Goal: Task Accomplishment & Management: Complete application form

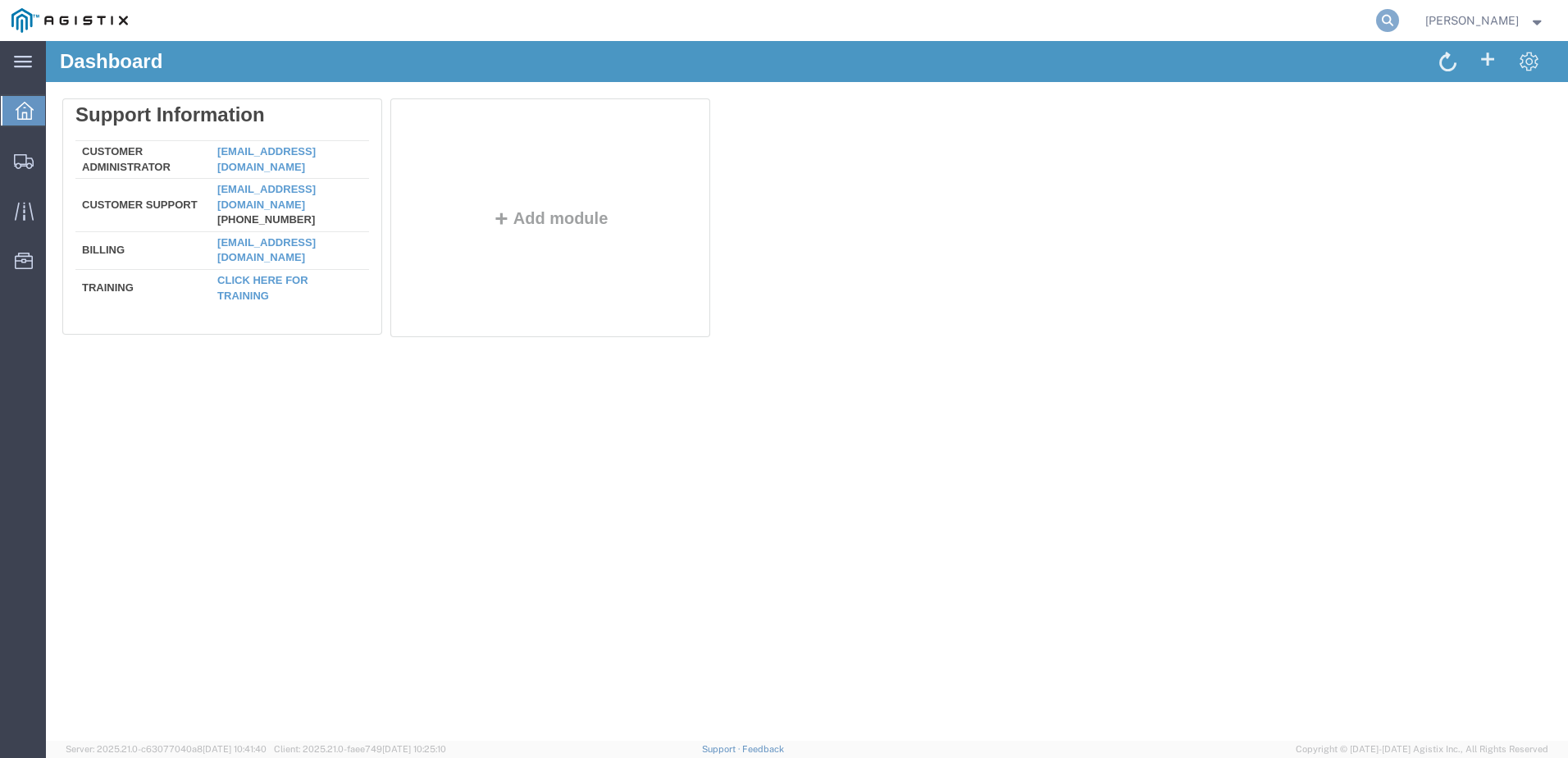
click at [1400, 19] on icon at bounding box center [1387, 21] width 23 height 23
click at [1259, 26] on input "search" at bounding box center [1126, 21] width 499 height 40
type input "57137792"
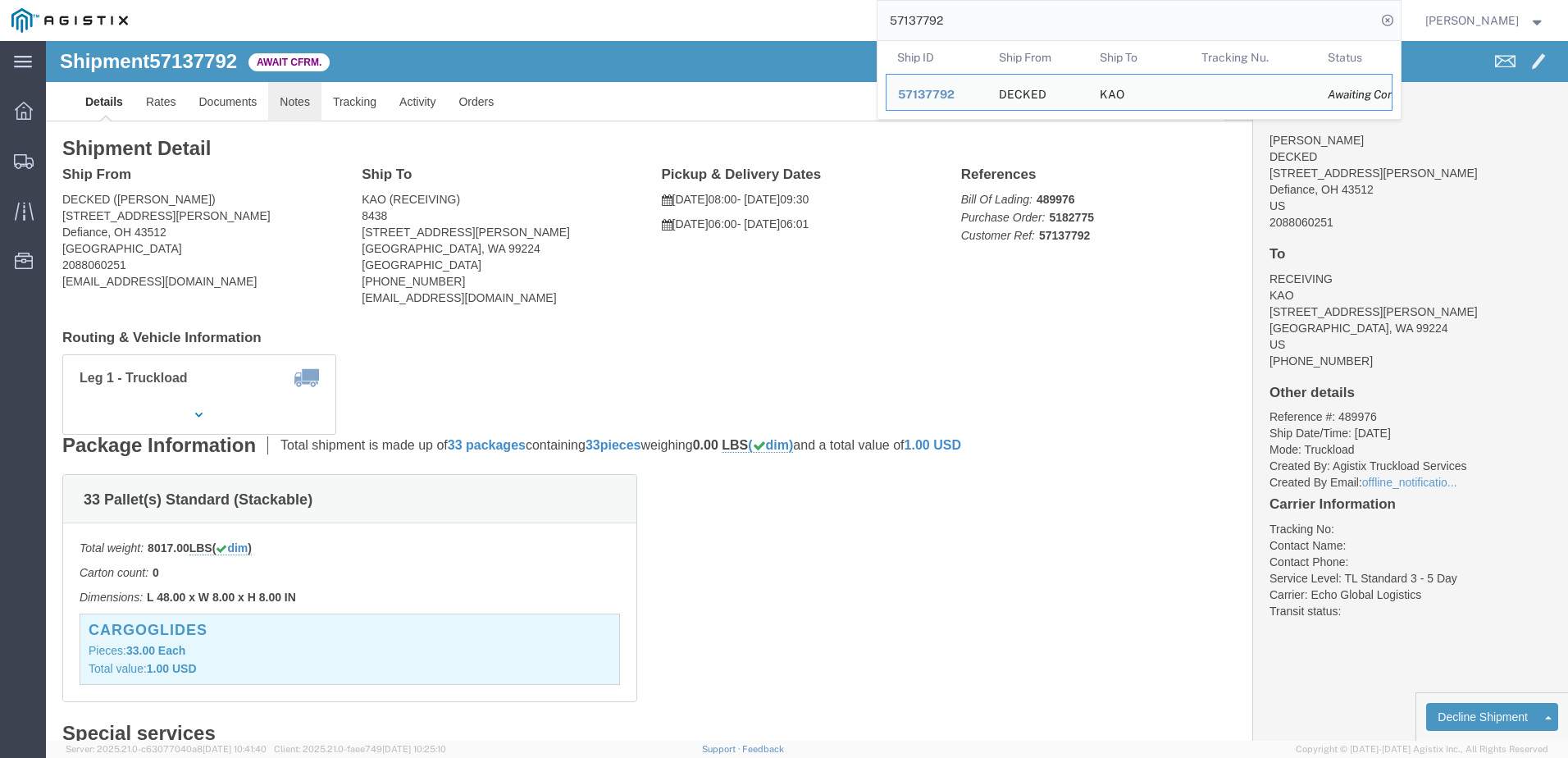
click link "Notes"
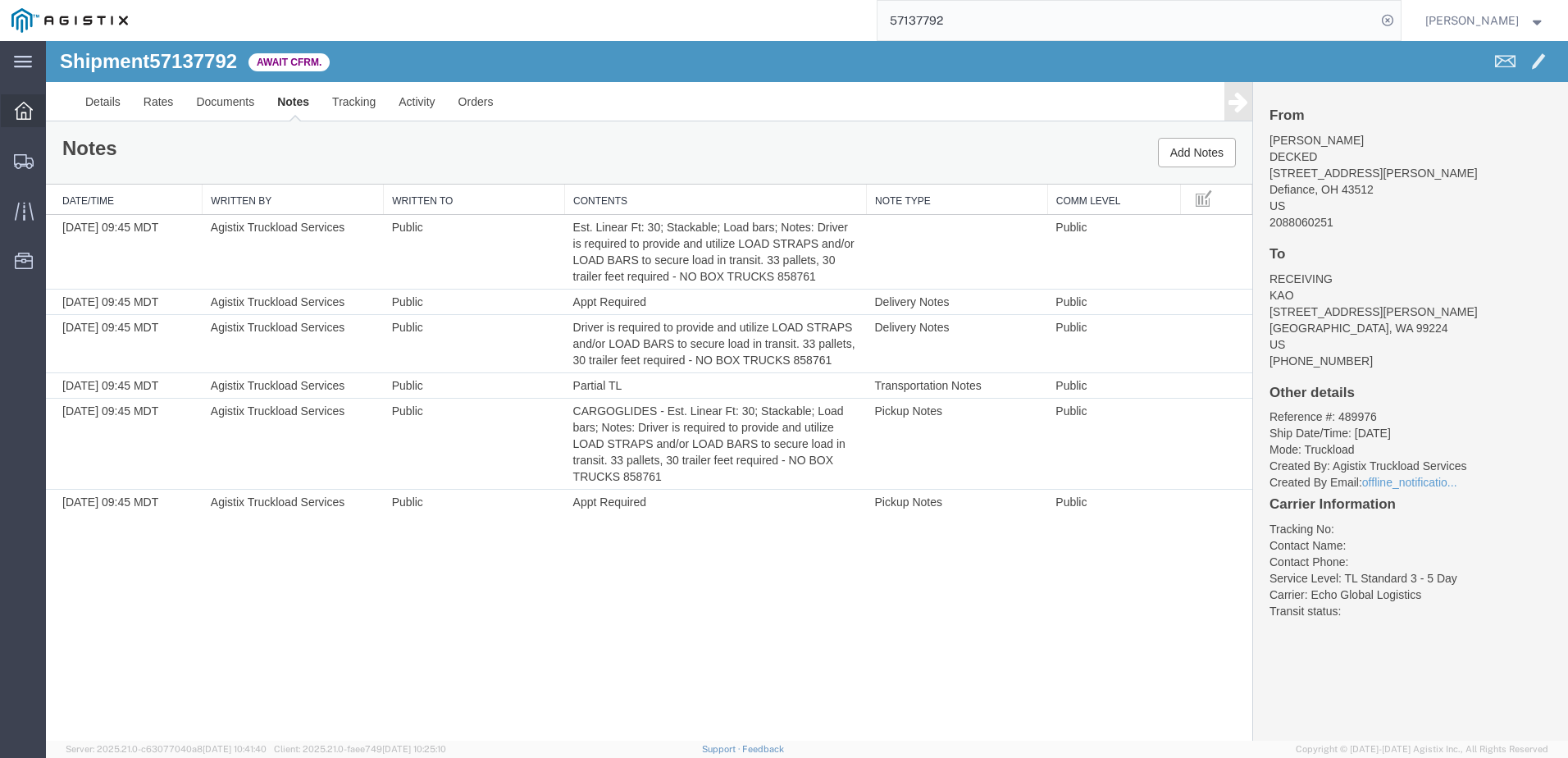
click at [57, 102] on span "Dashboard" at bounding box center [51, 111] width 11 height 33
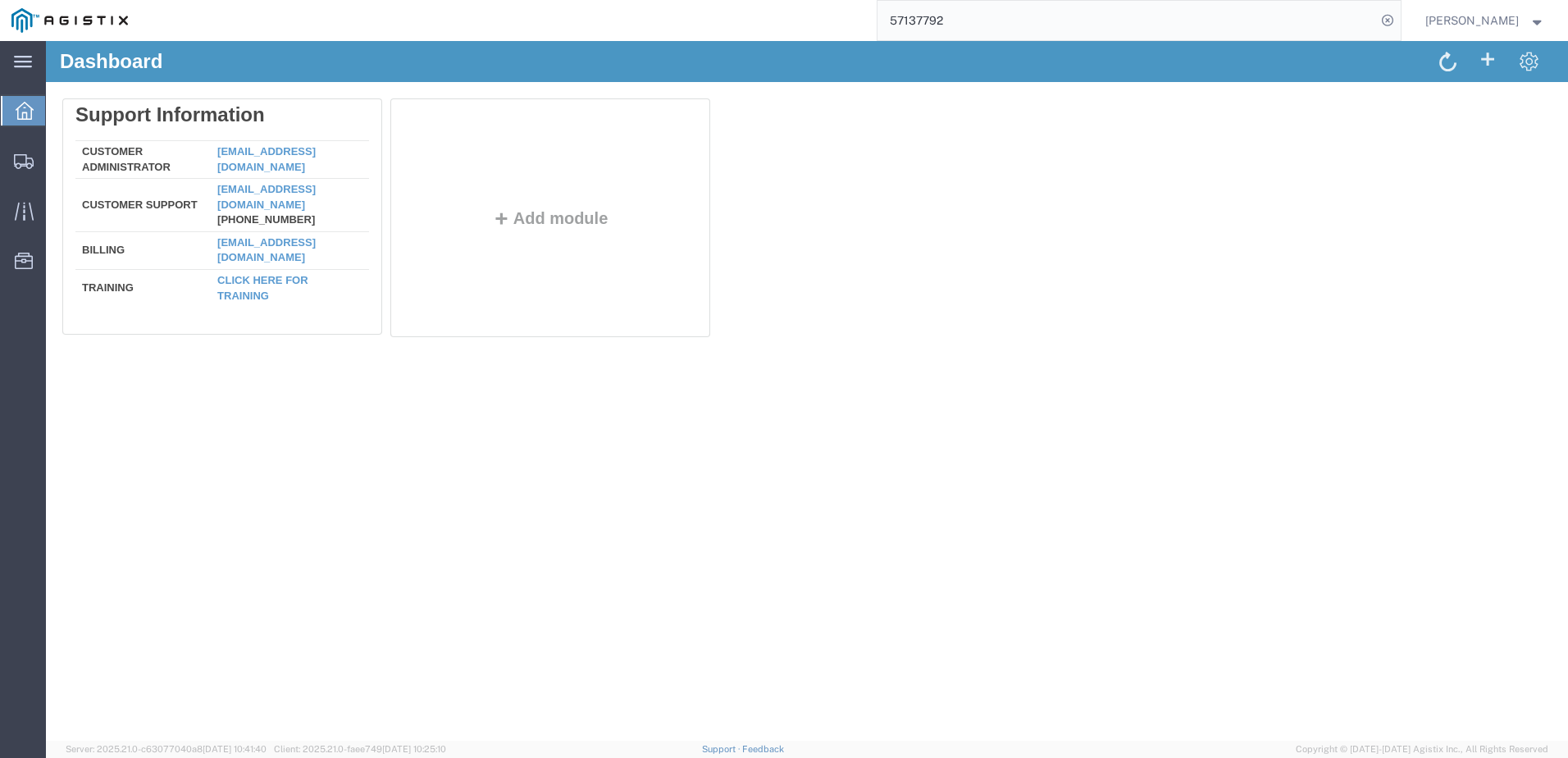
click at [994, 25] on input "57137792" at bounding box center [1126, 21] width 499 height 40
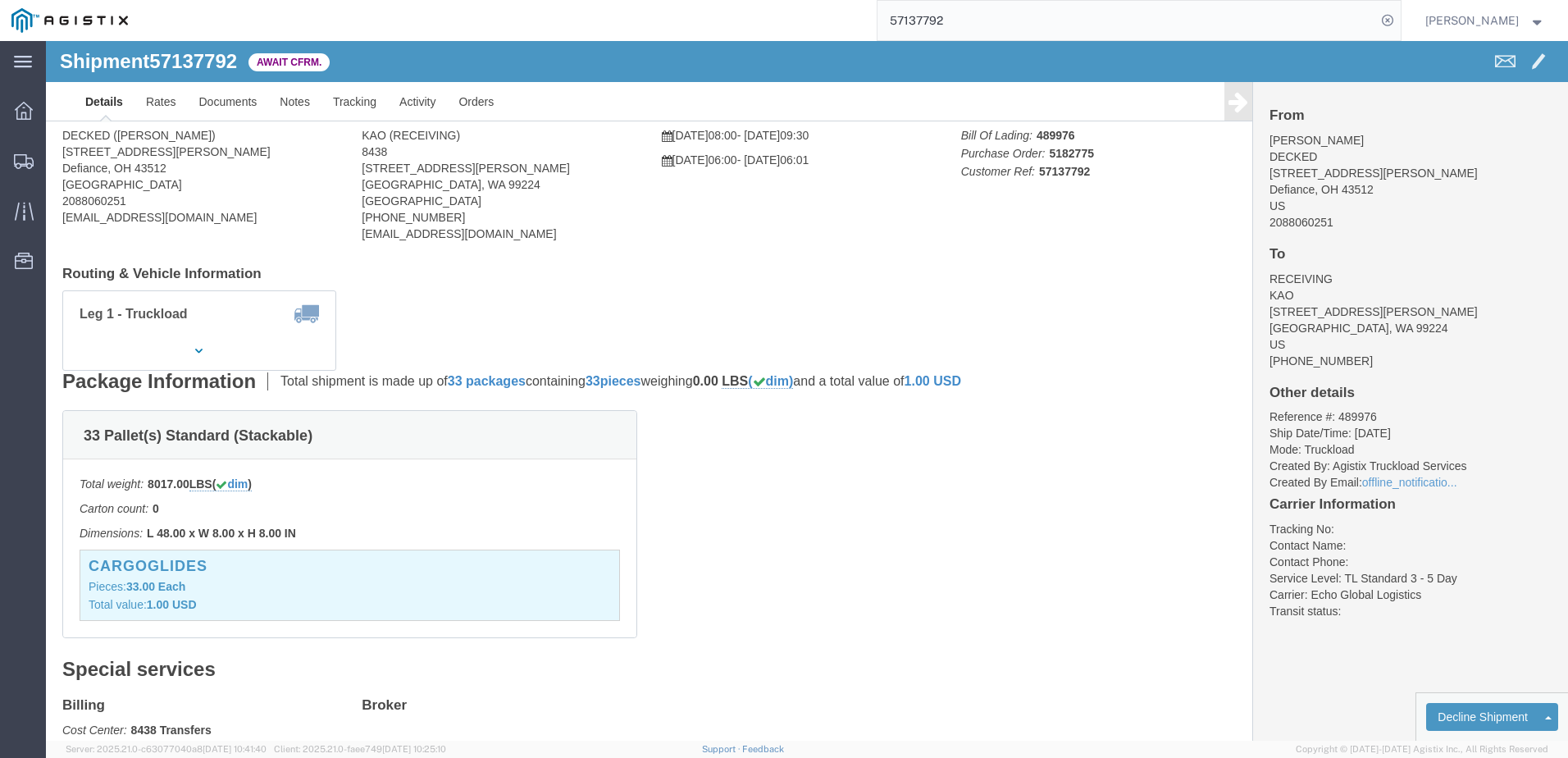
scroll to position [246, 0]
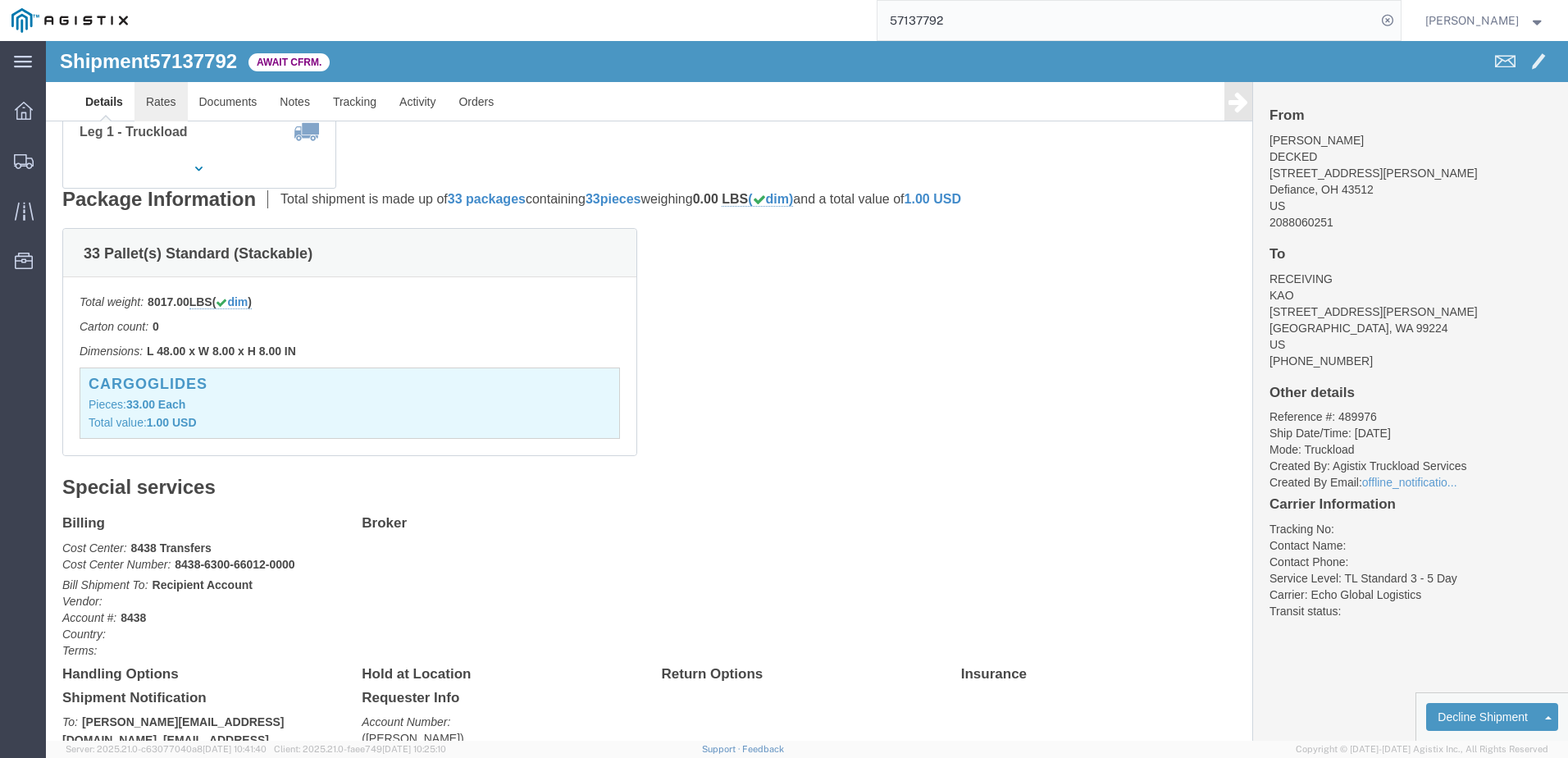
click link "Rates"
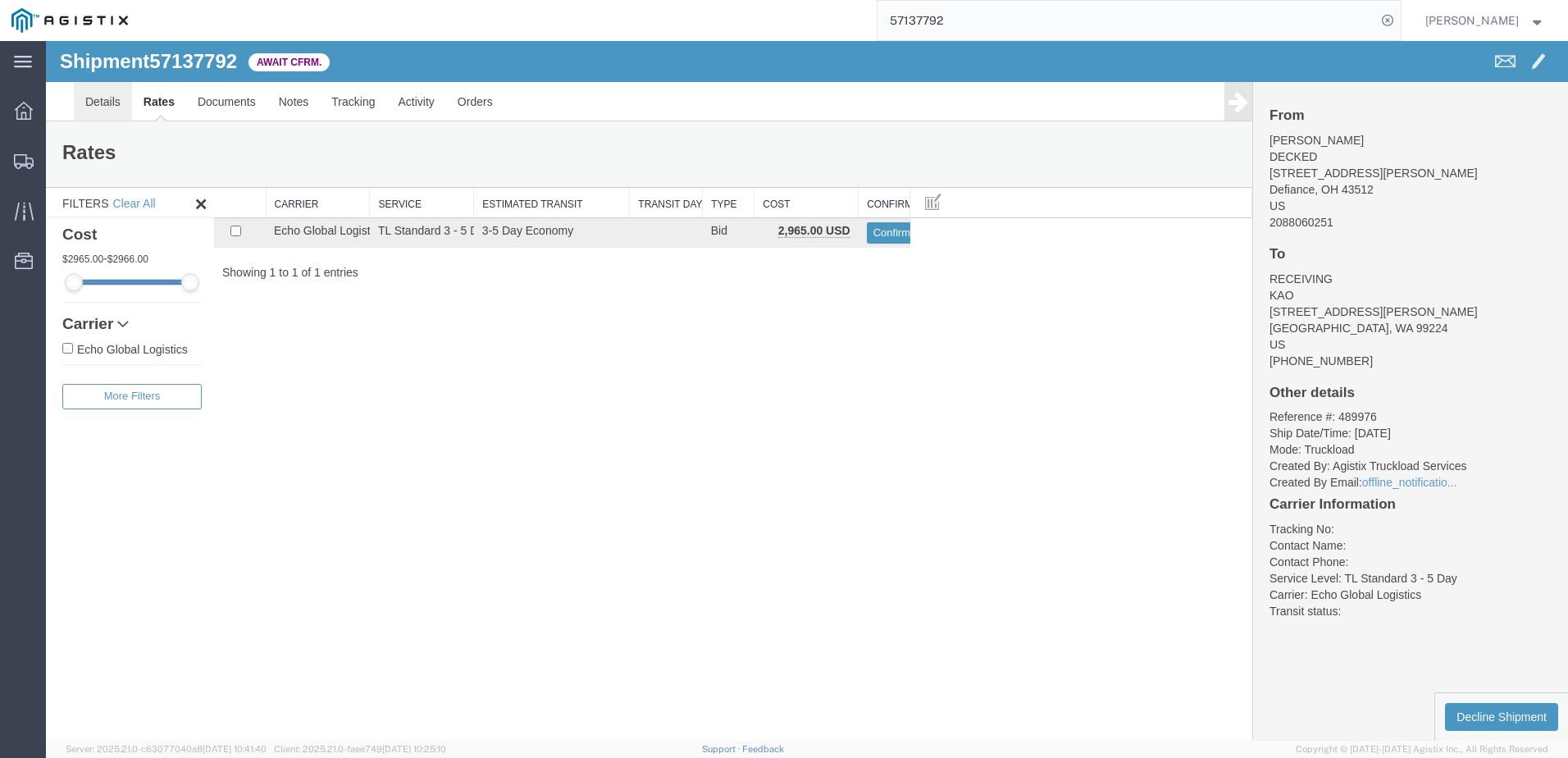
click at [115, 105] on link "Details" at bounding box center [103, 102] width 59 height 40
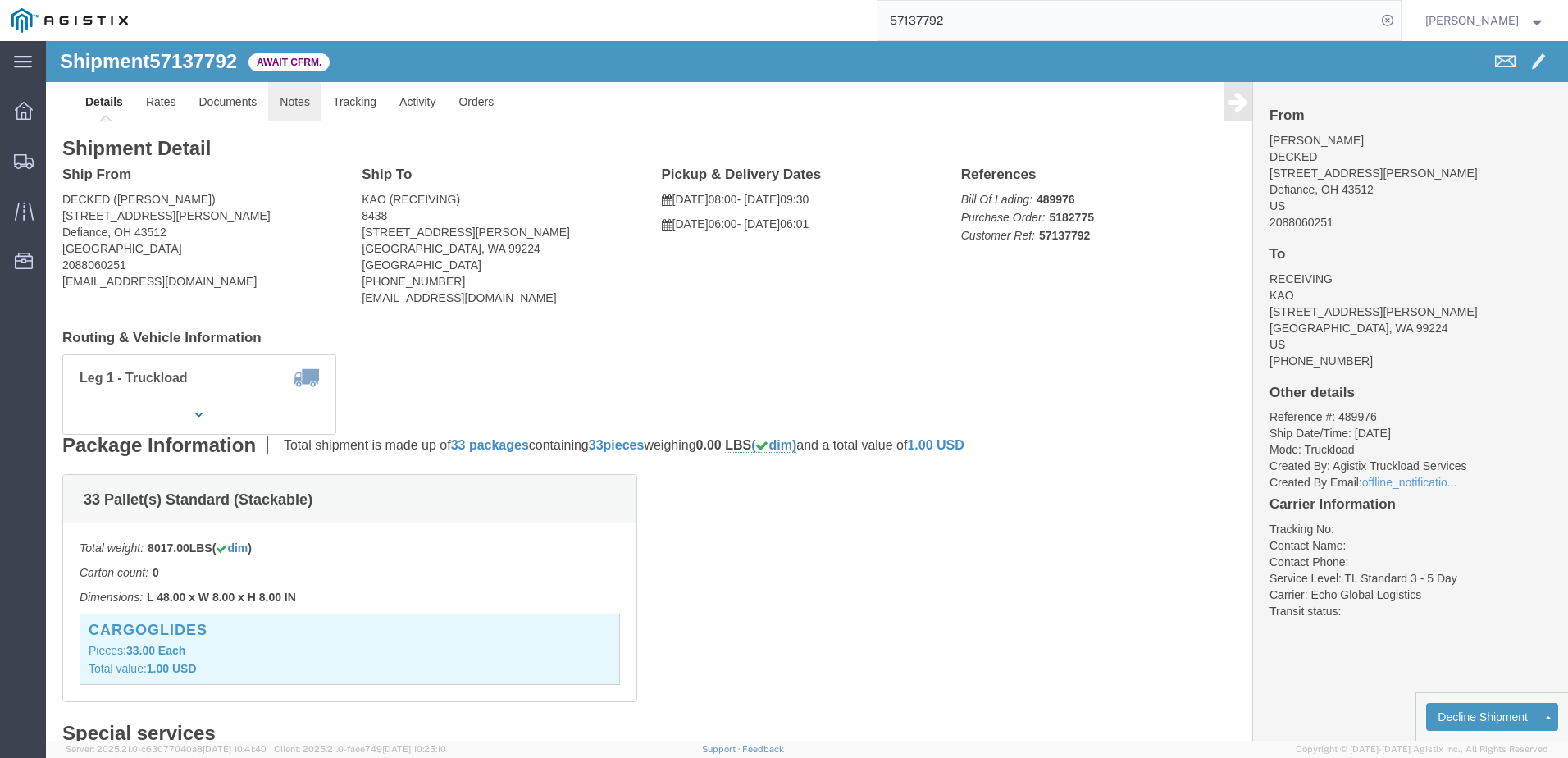
click link "Notes"
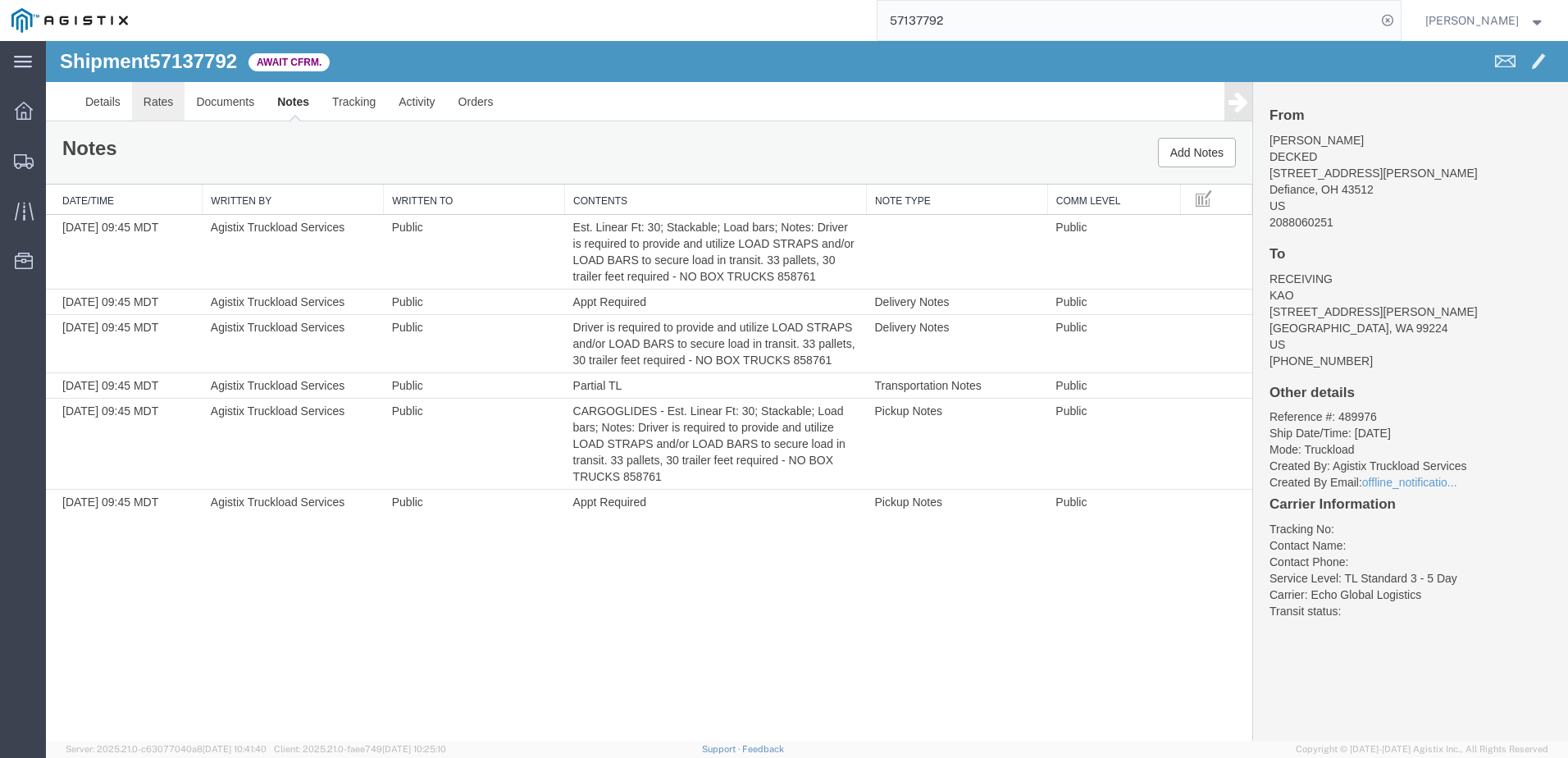
click at [166, 97] on link "Rates" at bounding box center [159, 102] width 53 height 40
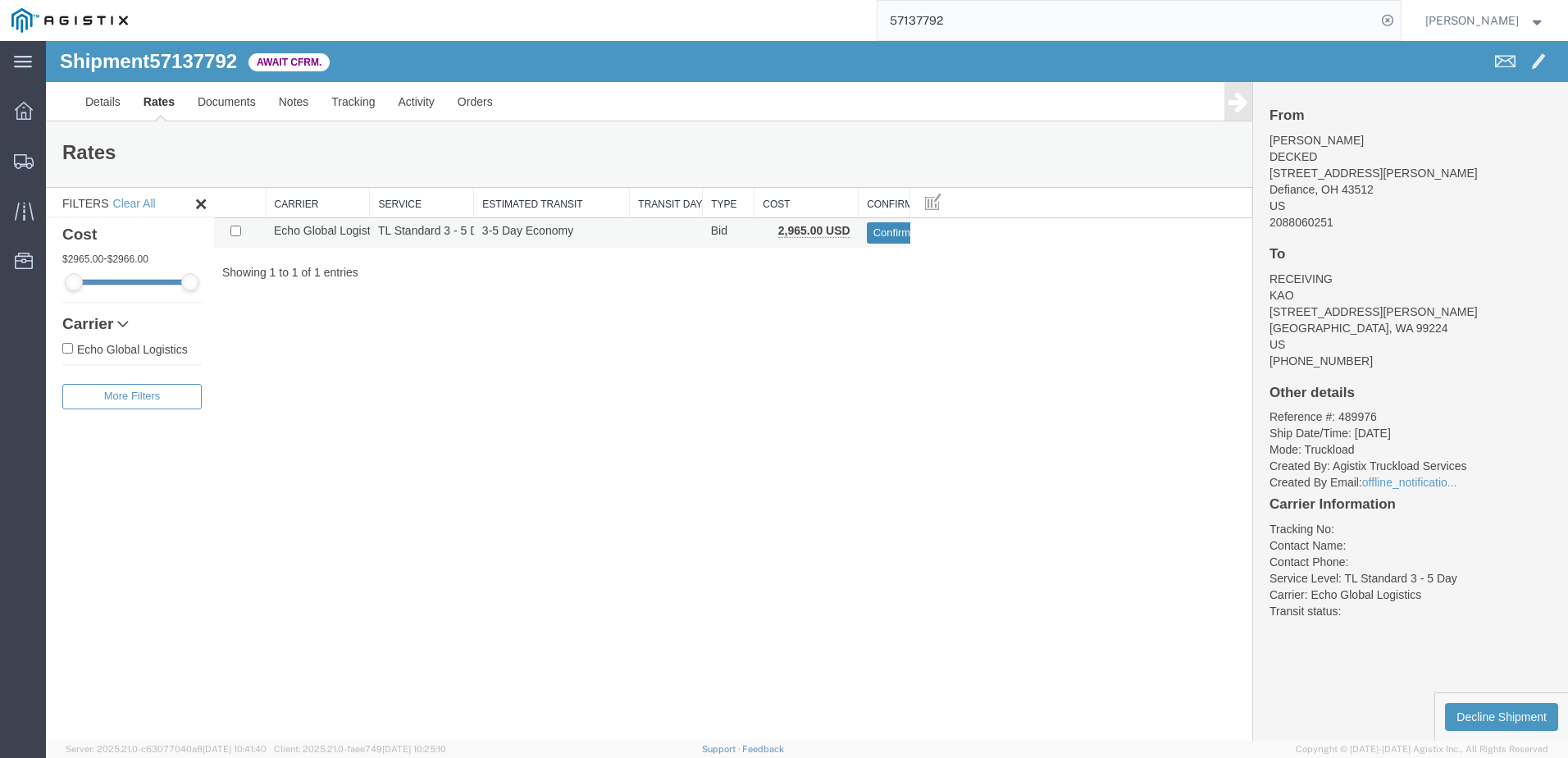
click at [892, 234] on button "Confirm" at bounding box center [892, 233] width 51 height 22
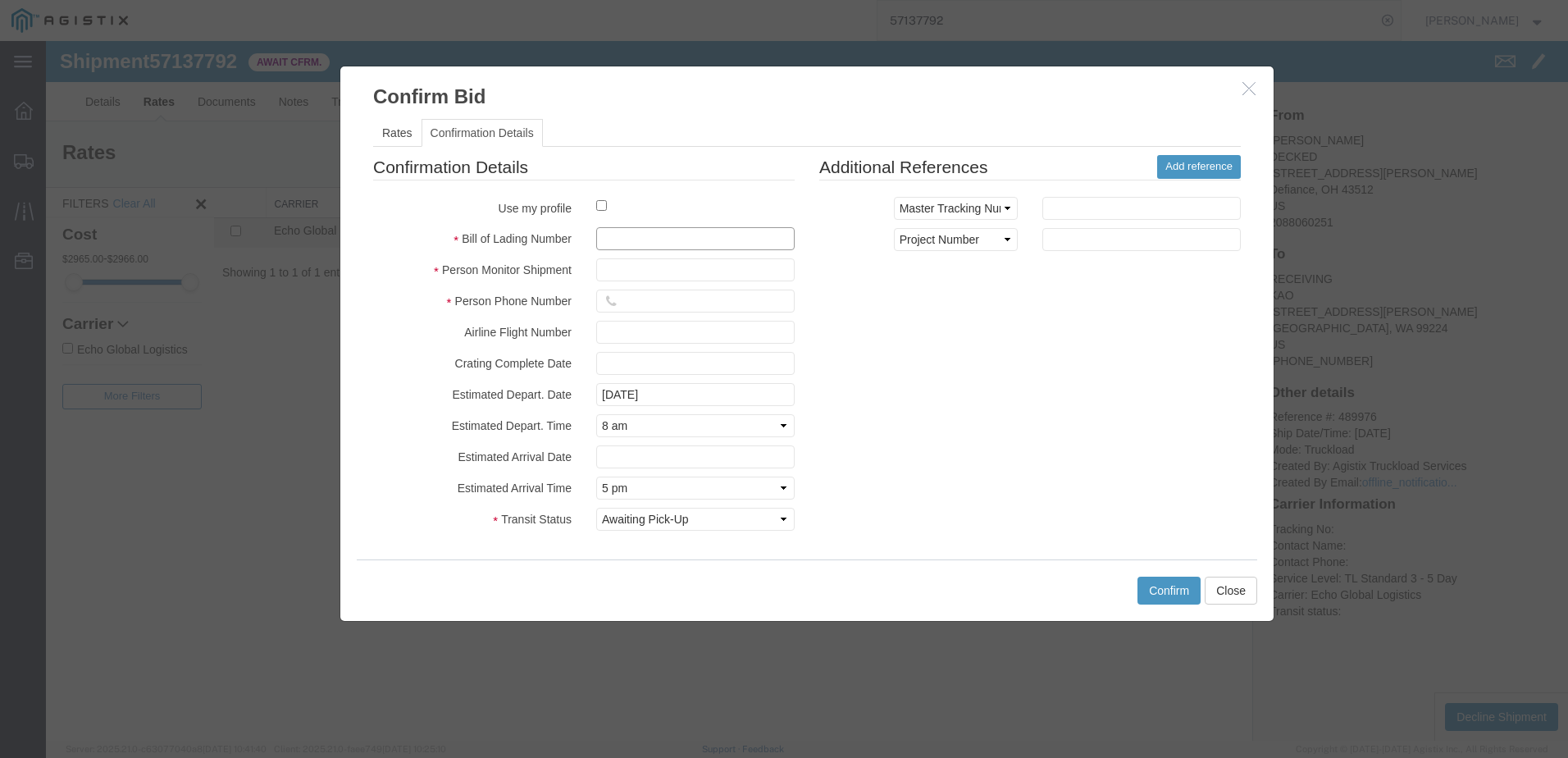
click at [622, 241] on input "text" at bounding box center [696, 238] width 199 height 23
click at [609, 233] on input "text" at bounding box center [696, 238] width 199 height 23
type input "64709088"
click at [616, 259] on input "text" at bounding box center [696, 270] width 199 height 23
type input "Brady Walton"
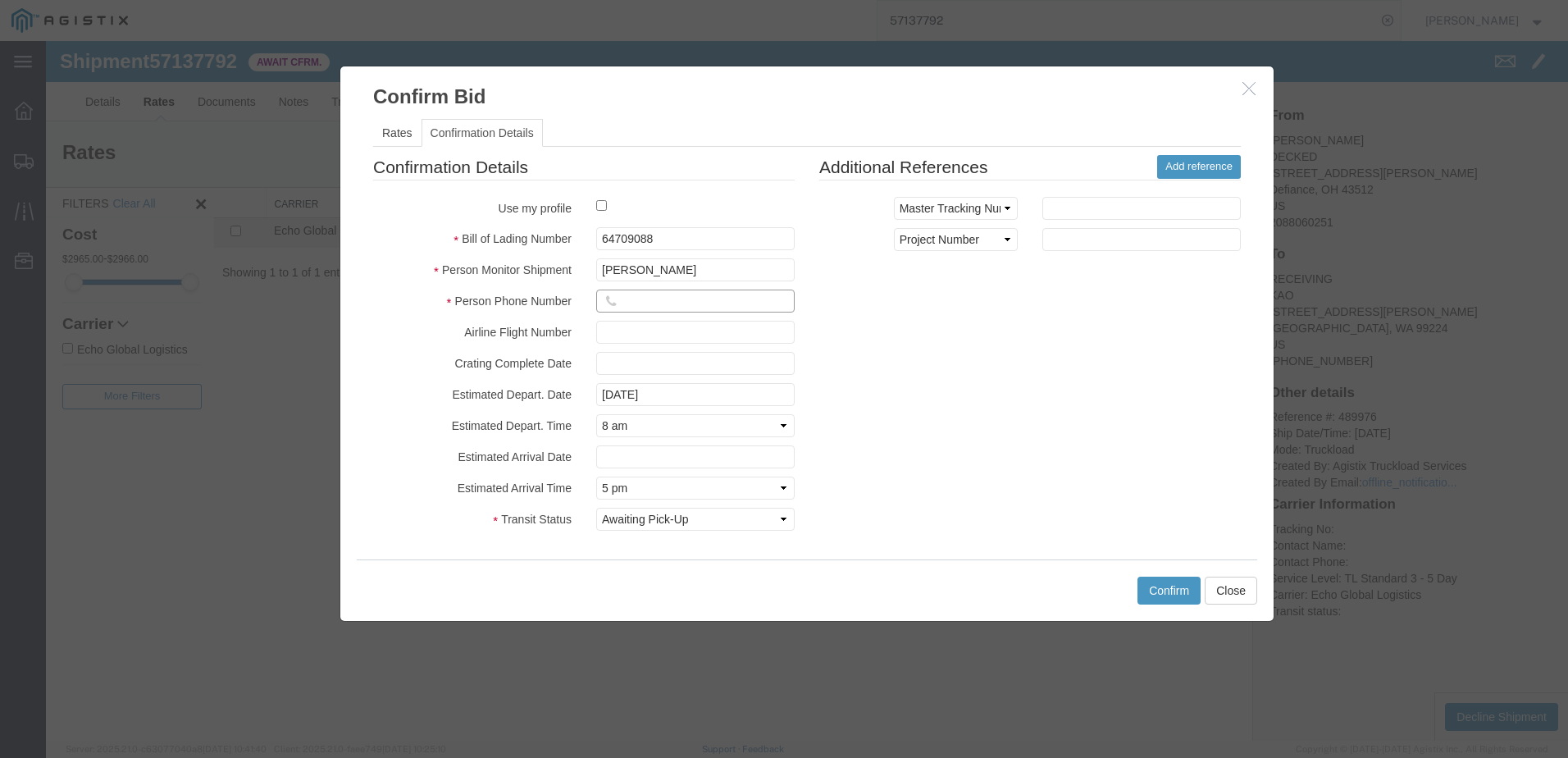
type input "3127686379"
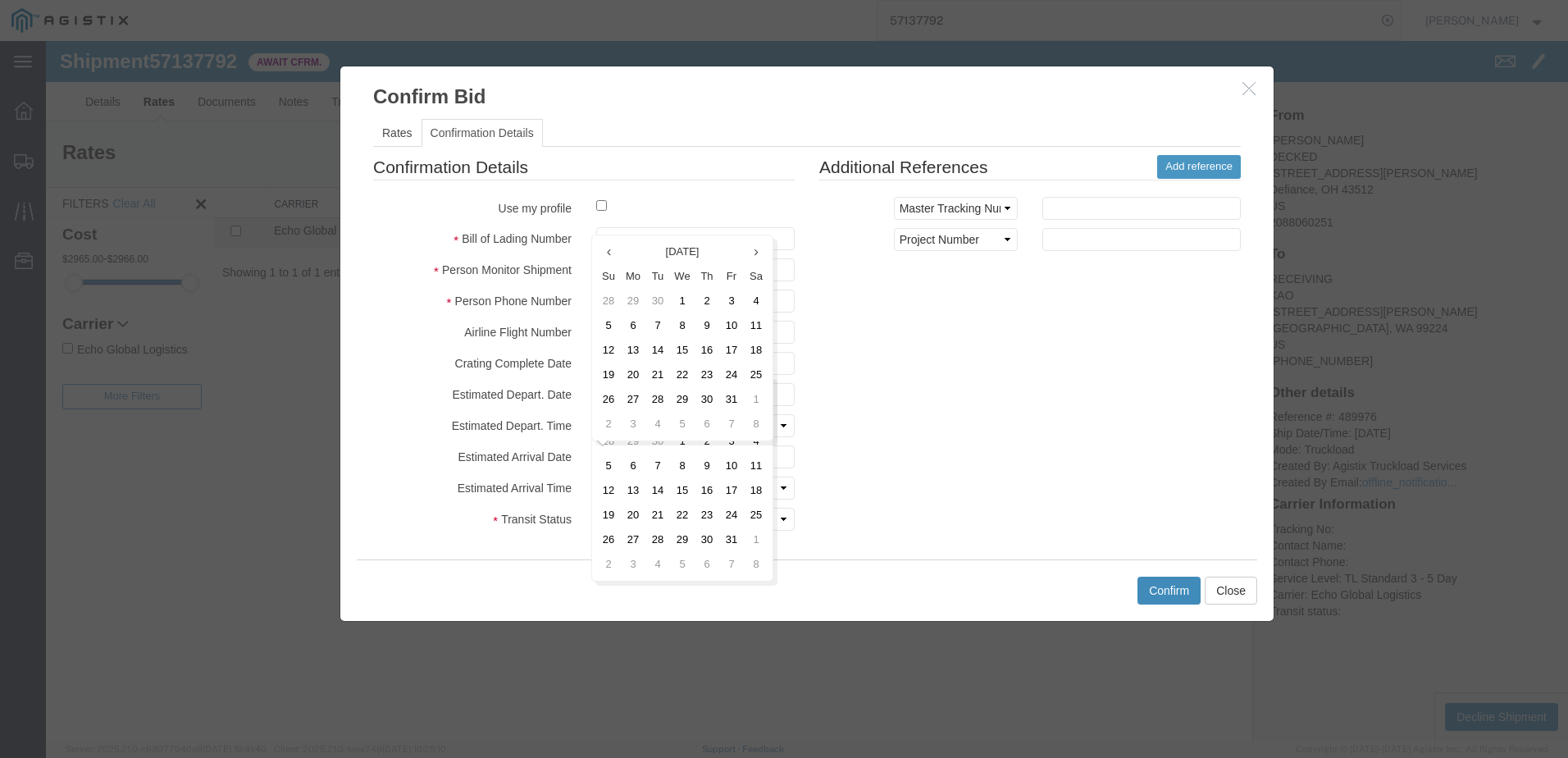
click at [1161, 595] on button "Confirm" at bounding box center [1169, 590] width 63 height 27
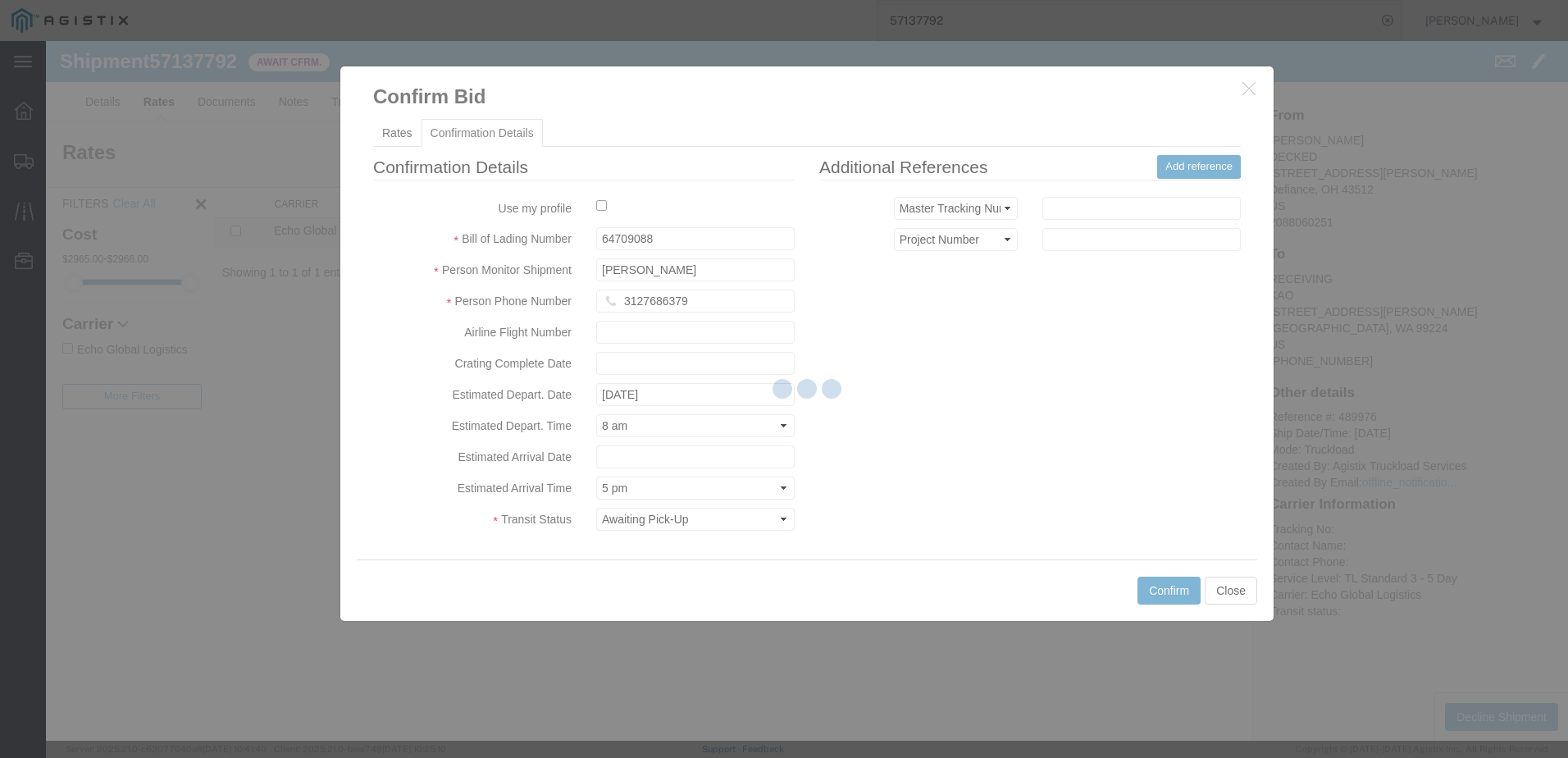
click at [111, 100] on div at bounding box center [807, 390] width 1523 height 699
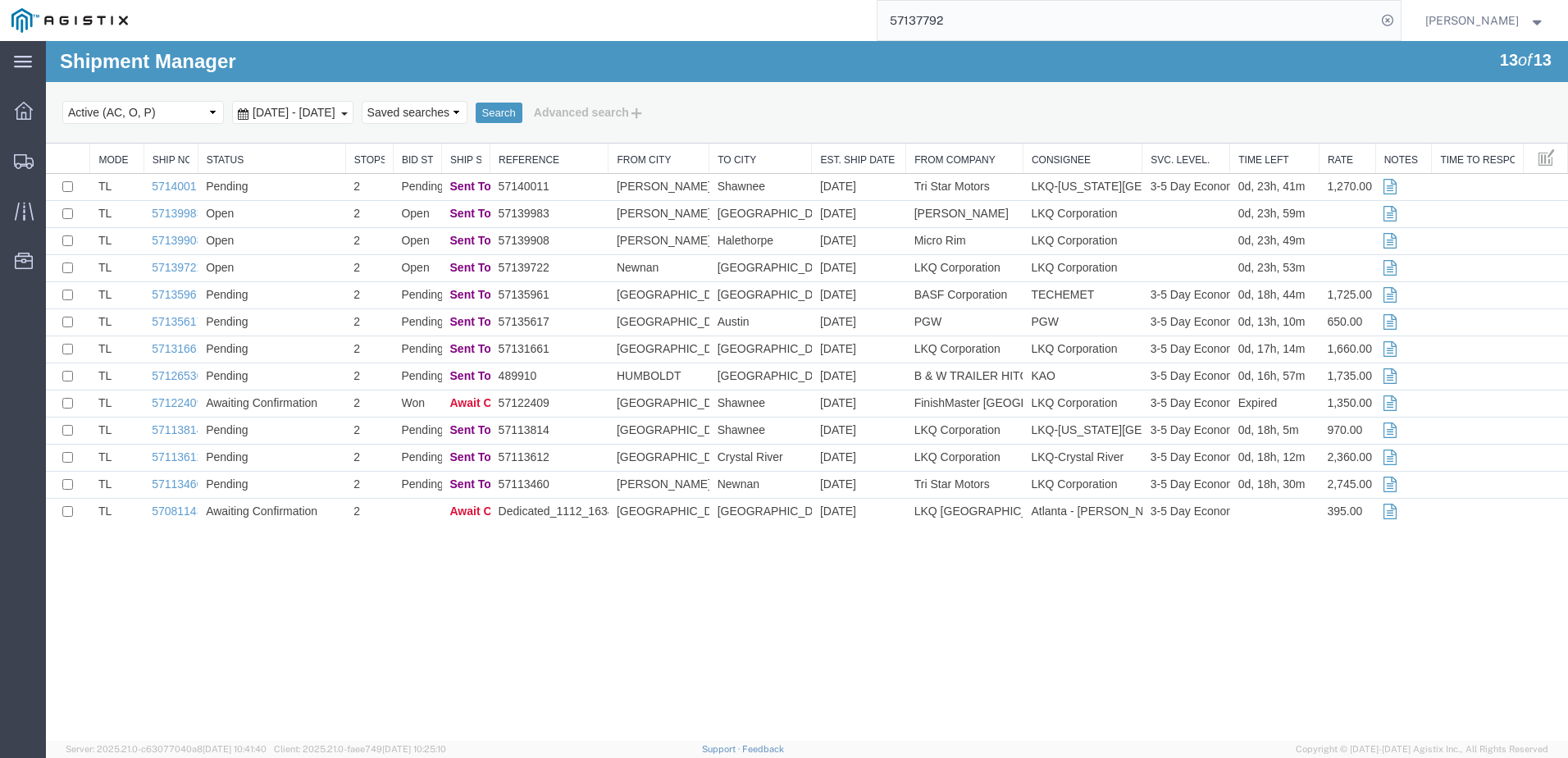
click at [1122, 22] on input "57137792" at bounding box center [1126, 21] width 499 height 40
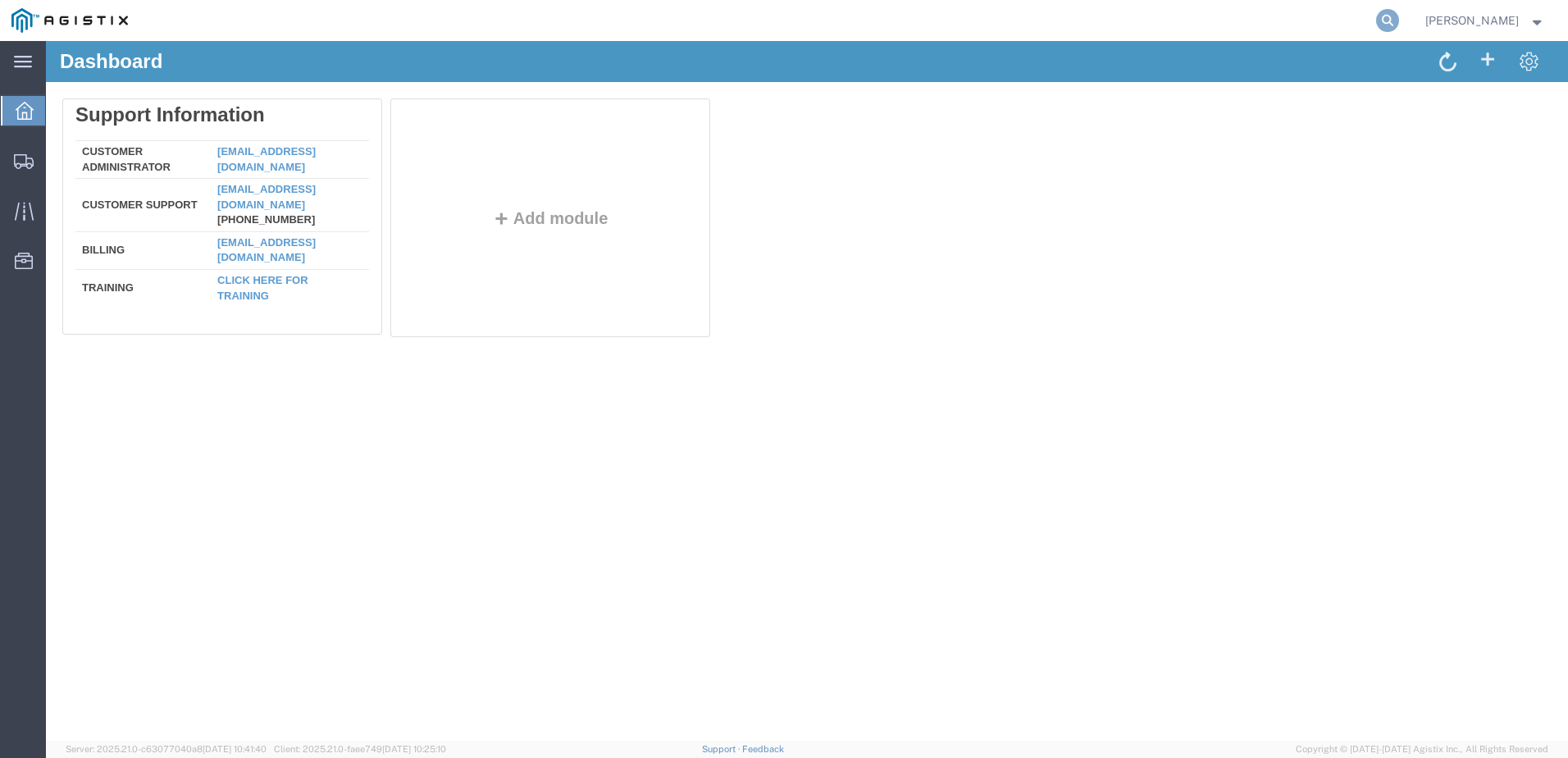
click at [1397, 23] on icon at bounding box center [1387, 21] width 23 height 23
click at [1262, 23] on input "search" at bounding box center [1126, 21] width 499 height 40
type input "57139908"
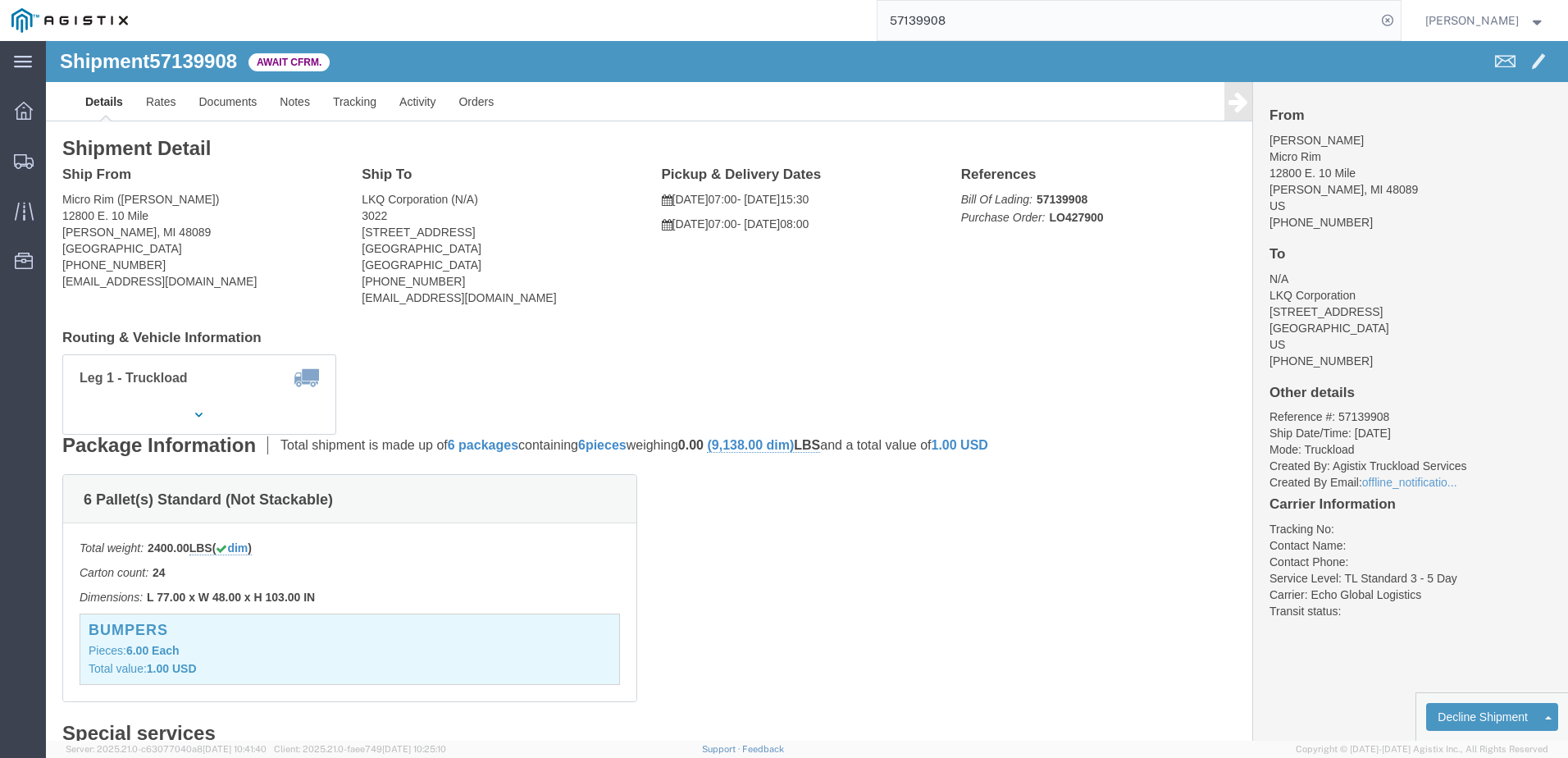
click at [982, 8] on input "57139908" at bounding box center [1126, 21] width 499 height 40
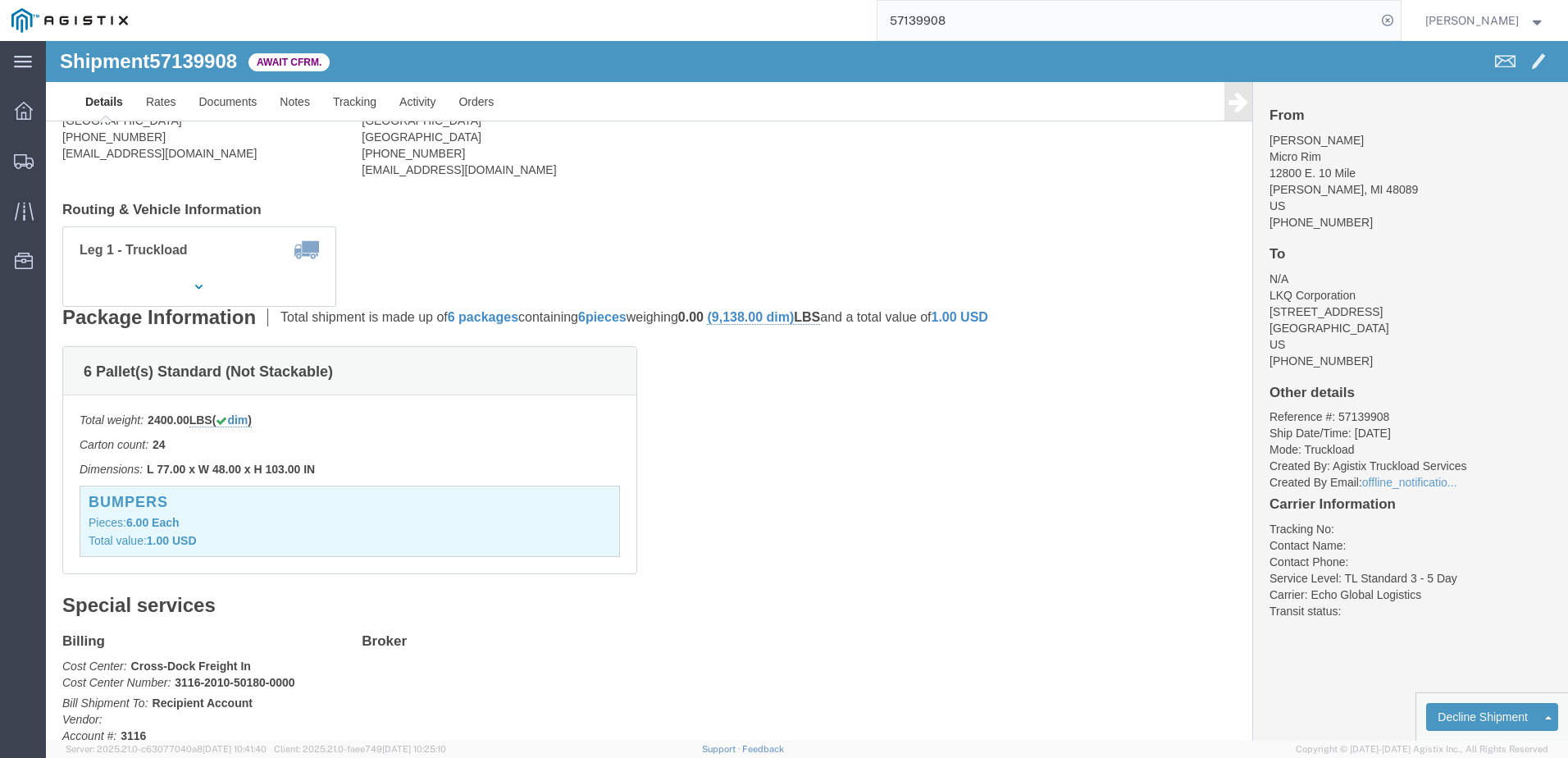
scroll to position [246, 0]
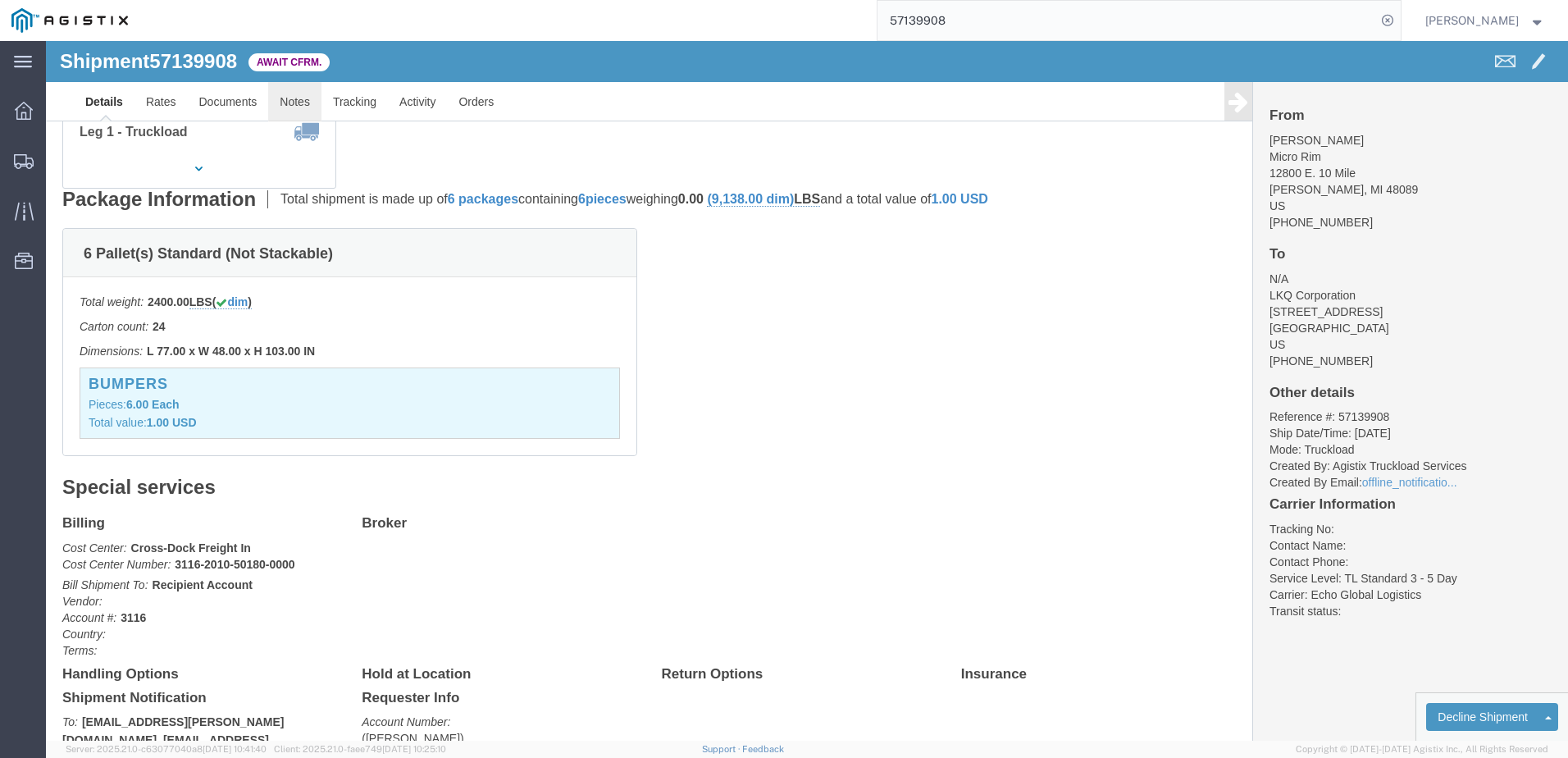
click link "Notes"
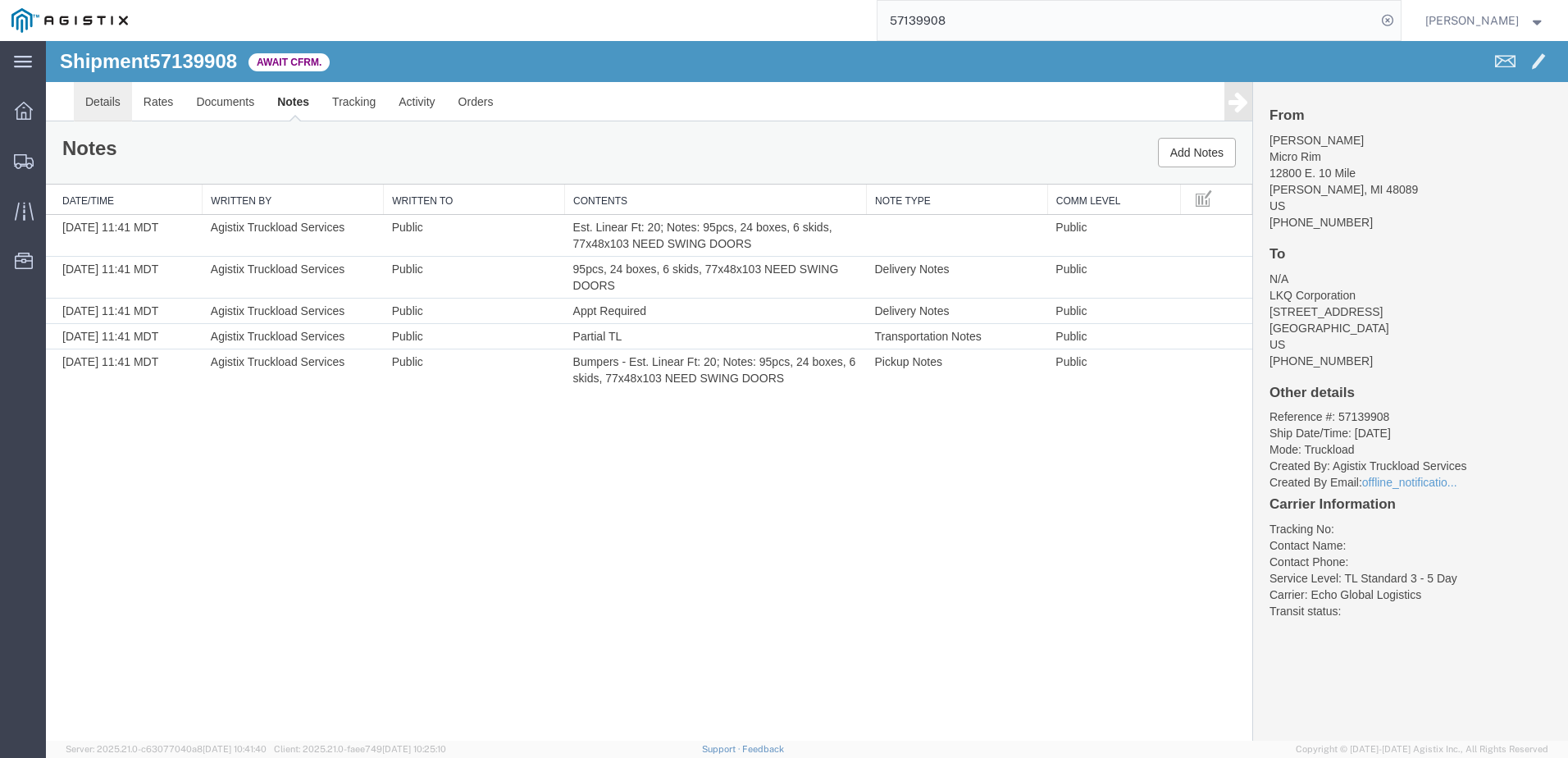
click at [100, 109] on link "Details" at bounding box center [103, 102] width 59 height 40
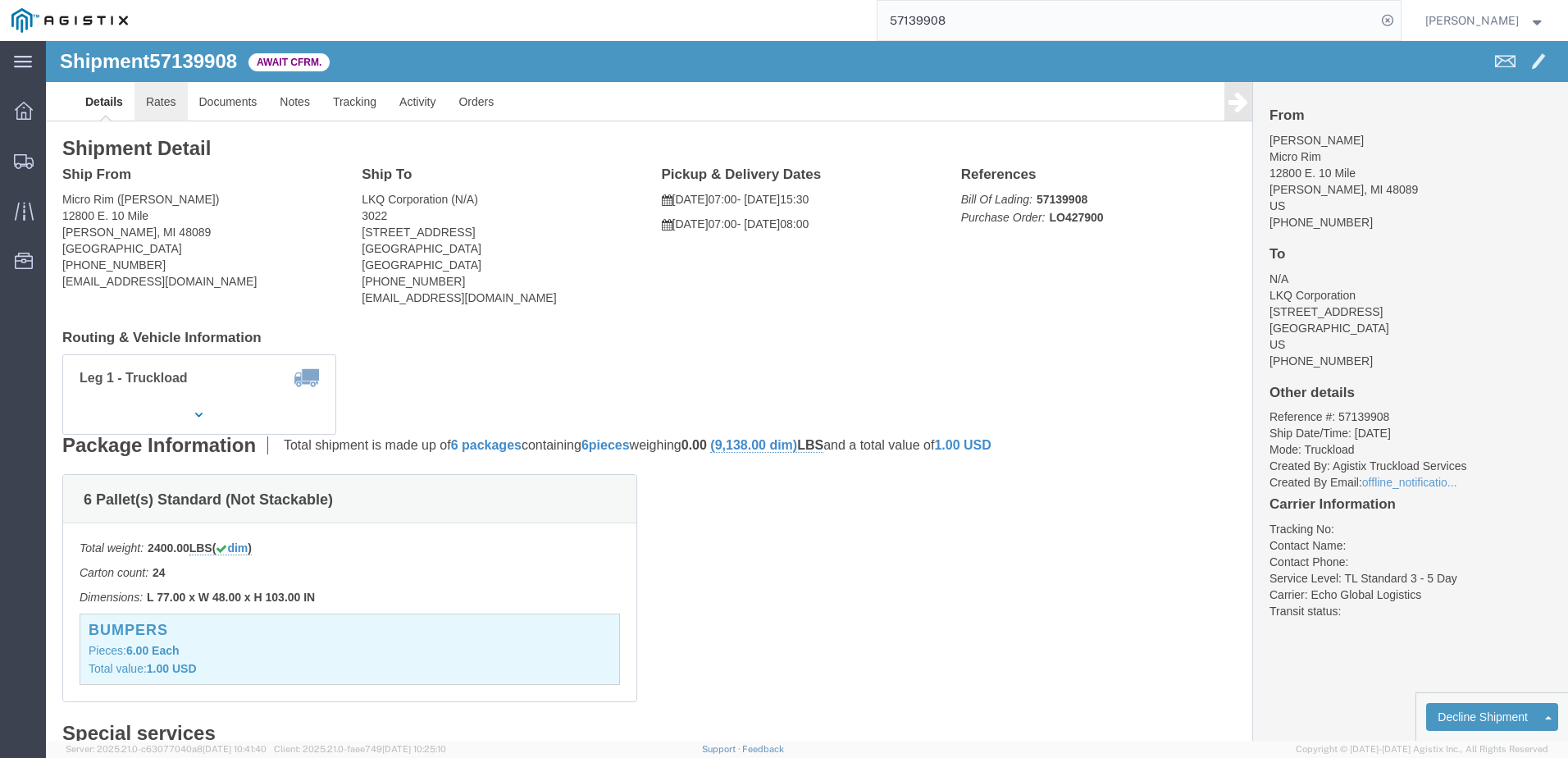
click link "Rates"
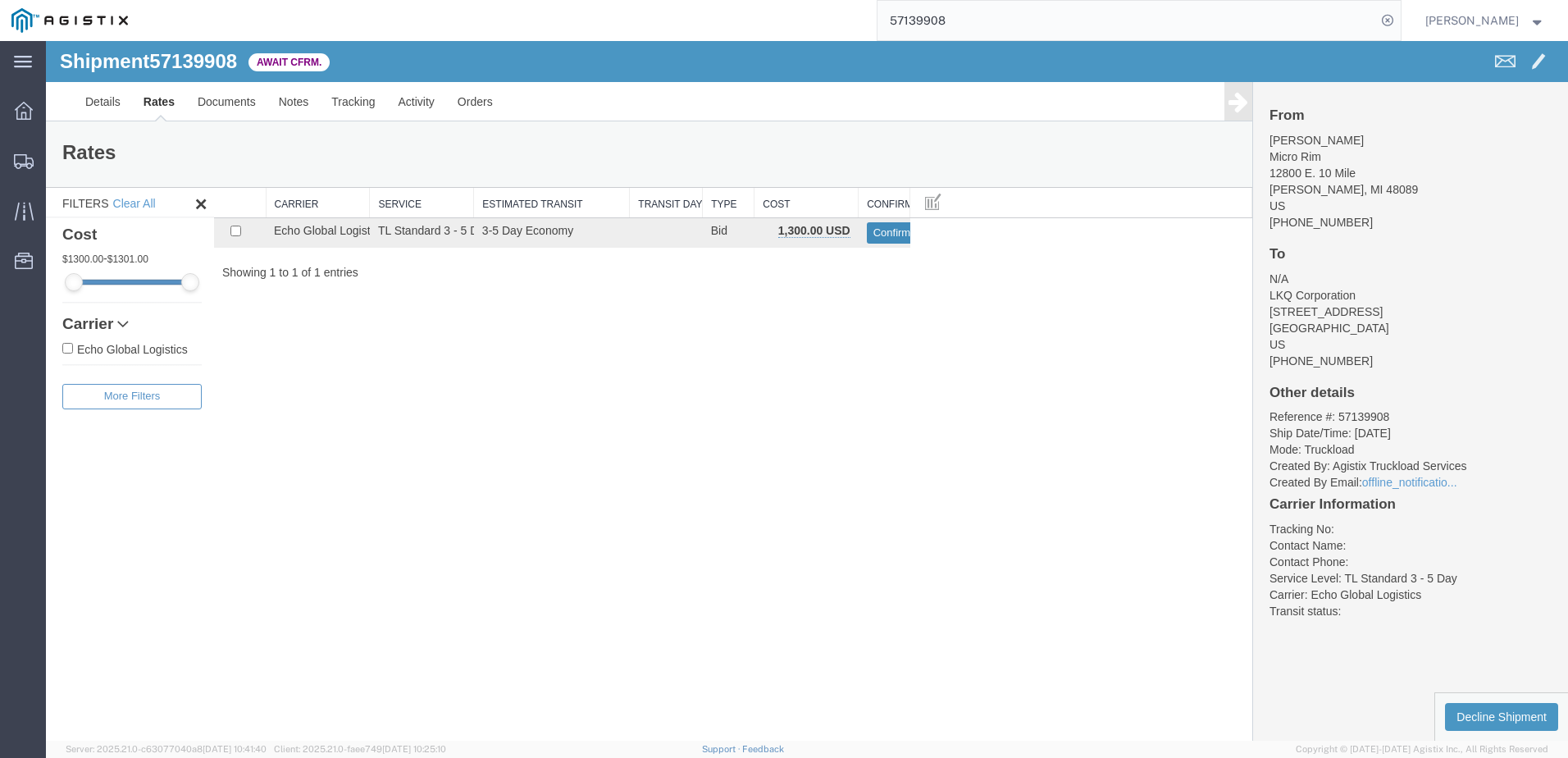
click at [899, 237] on button "Confirm" at bounding box center [892, 233] width 51 height 22
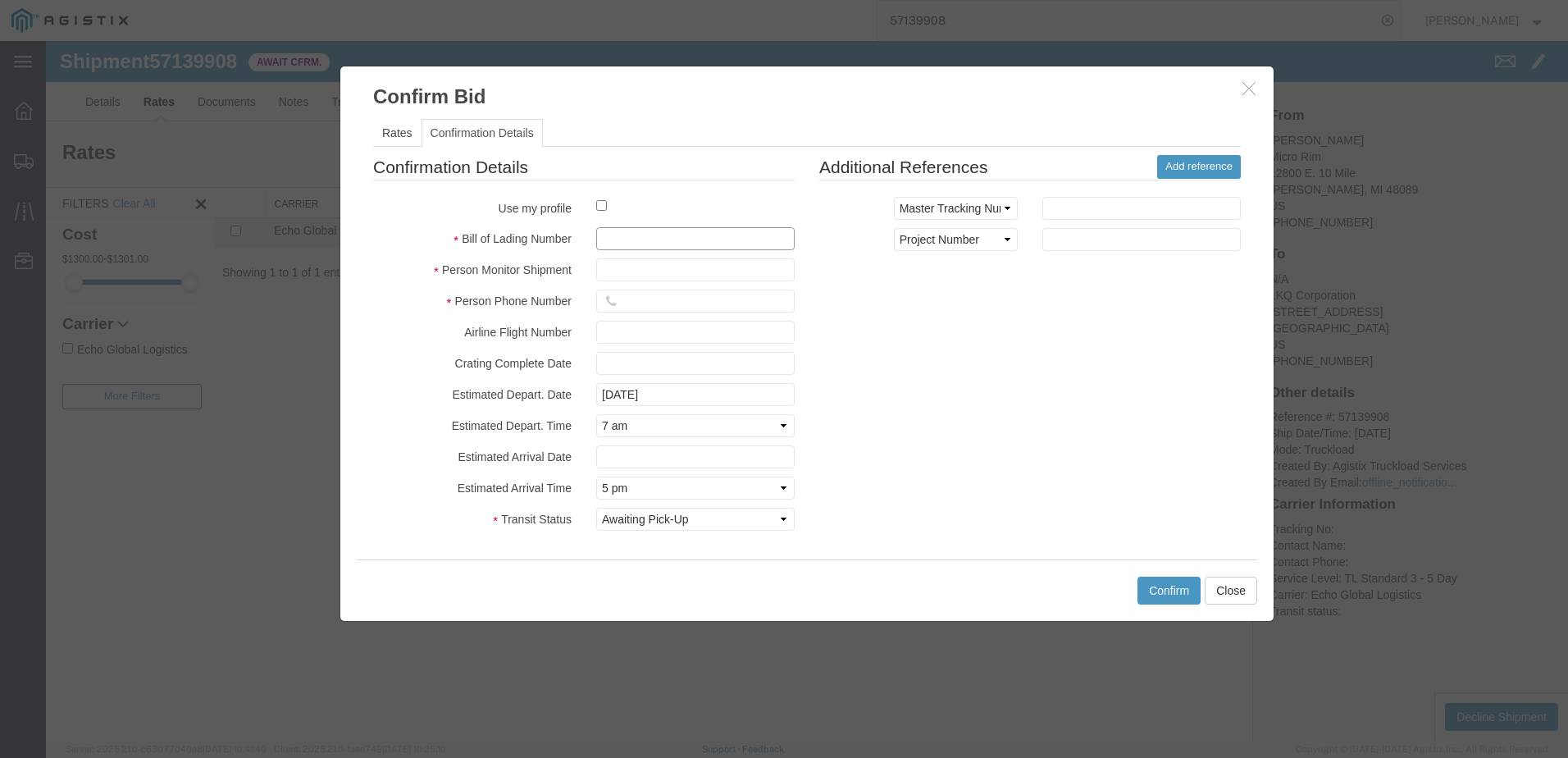
click at [699, 233] on input "text" at bounding box center [696, 238] width 199 height 23
type input "64709609"
click at [686, 273] on input "text" at bounding box center [696, 270] width 199 height 23
type input "Brady Walton"
type input "3127686379"
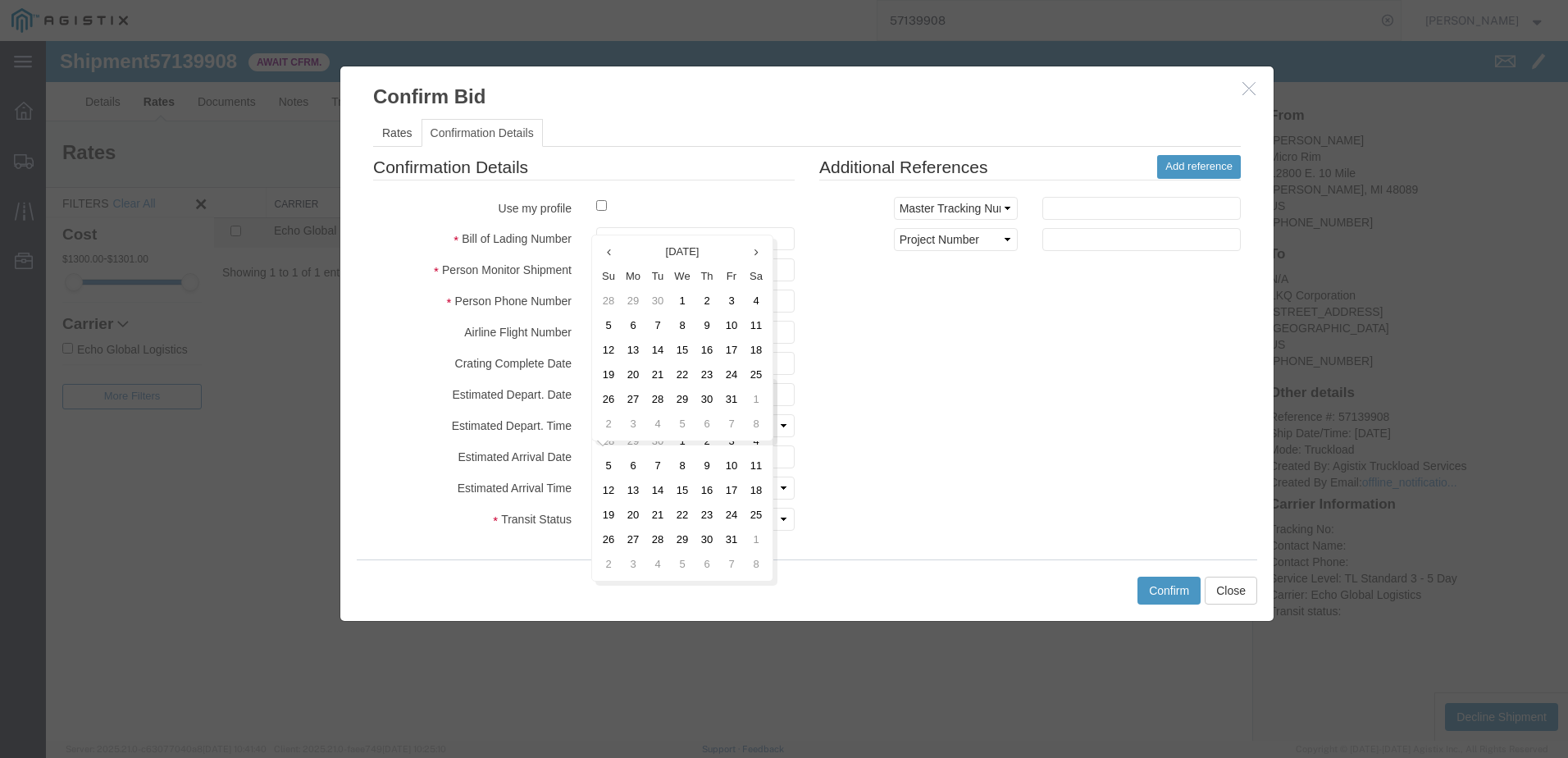
click at [877, 388] on div "Confirmation Details Use my profile Bill of Lading Number 64709609 Person Monit…" at bounding box center [806, 347] width 892 height 384
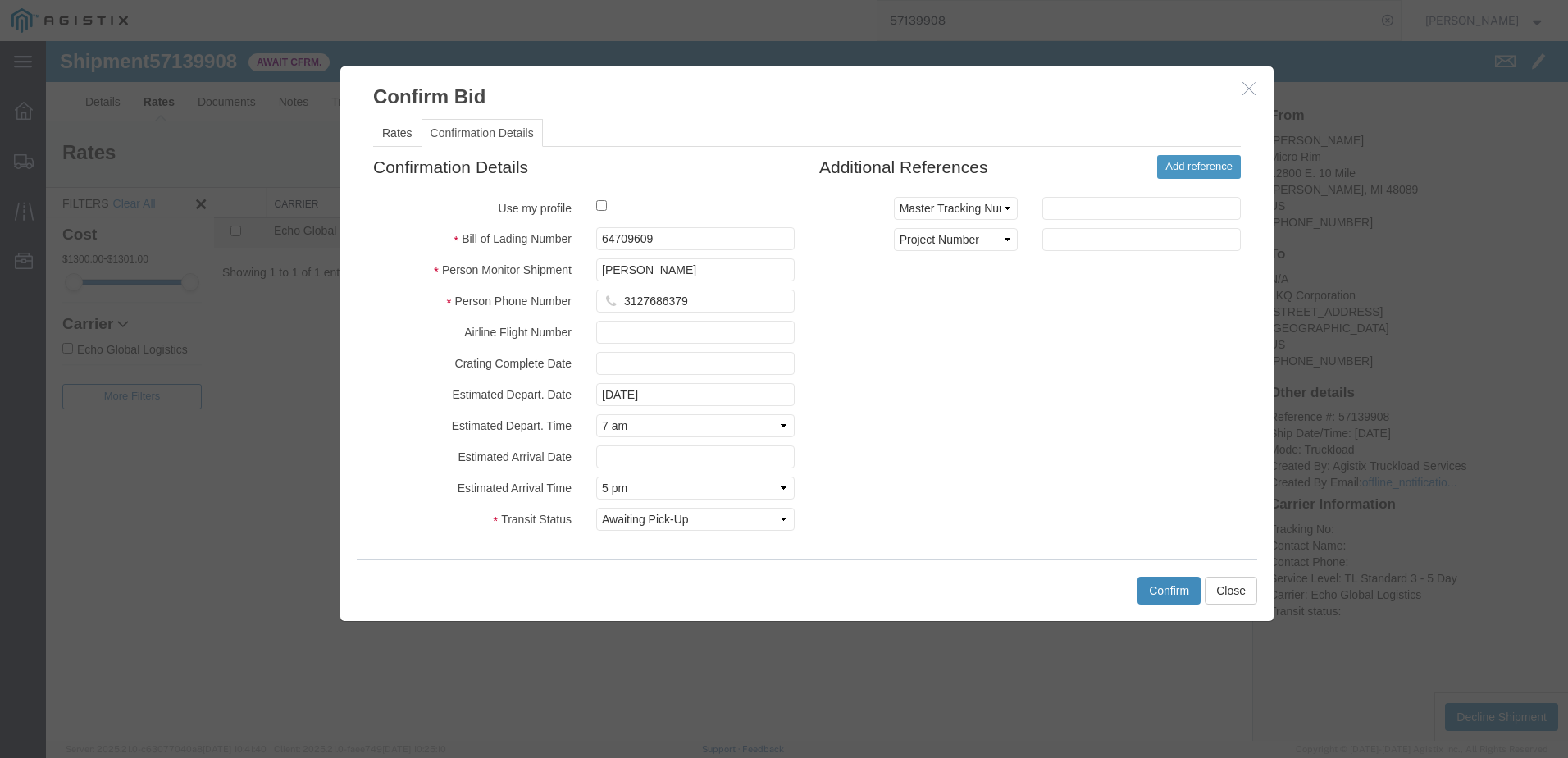
click at [1185, 597] on button "Confirm" at bounding box center [1169, 590] width 63 height 27
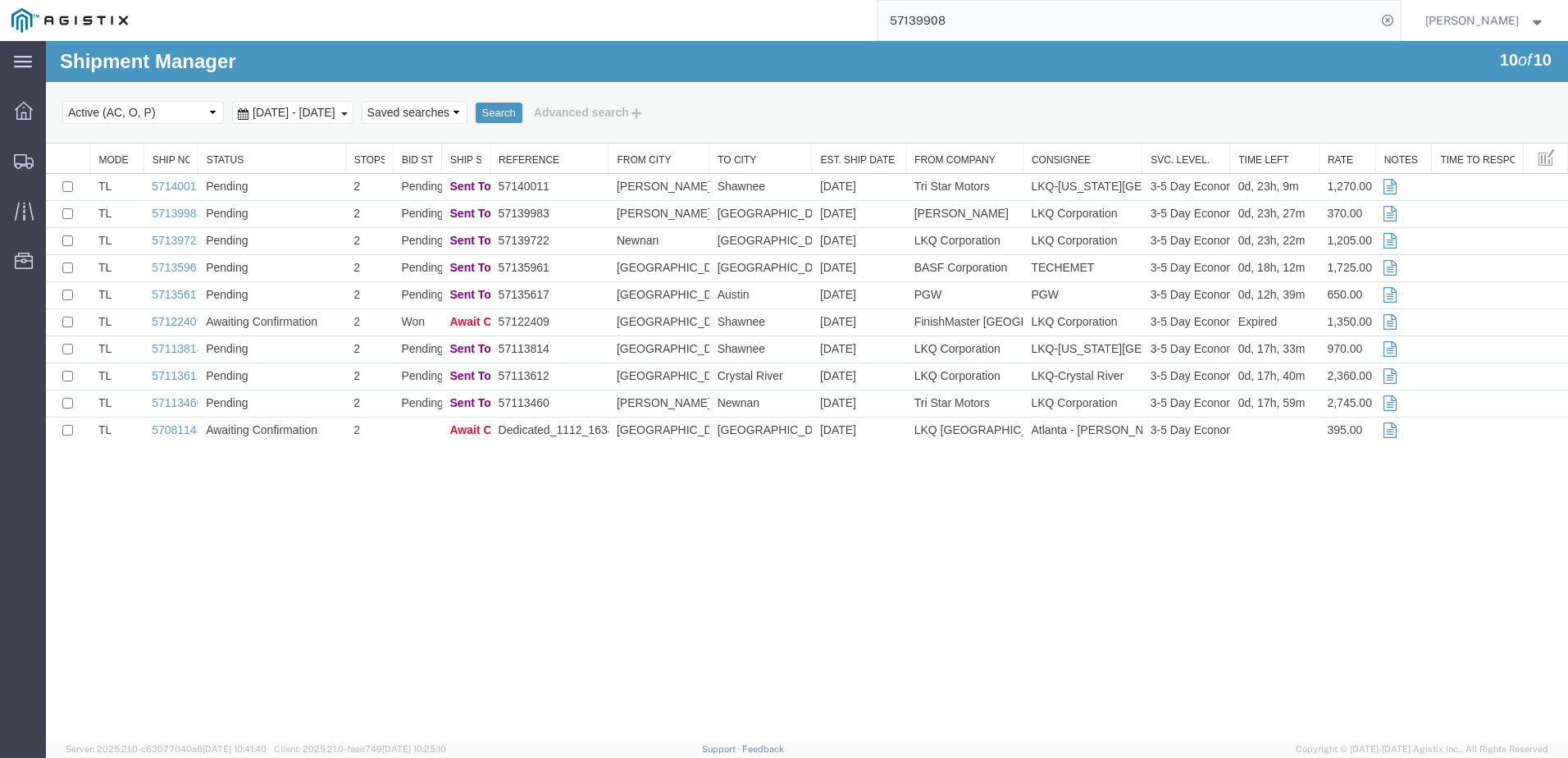
click at [780, 617] on div "Shipment Manager 10 of 10 Search Select status Active (AC, O, P) All Approved A…" at bounding box center [807, 390] width 1523 height 699
